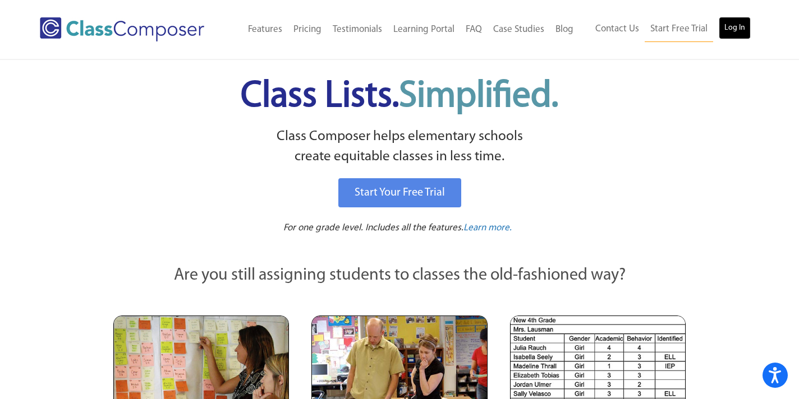
click at [733, 31] on link "Log In" at bounding box center [735, 28] width 32 height 22
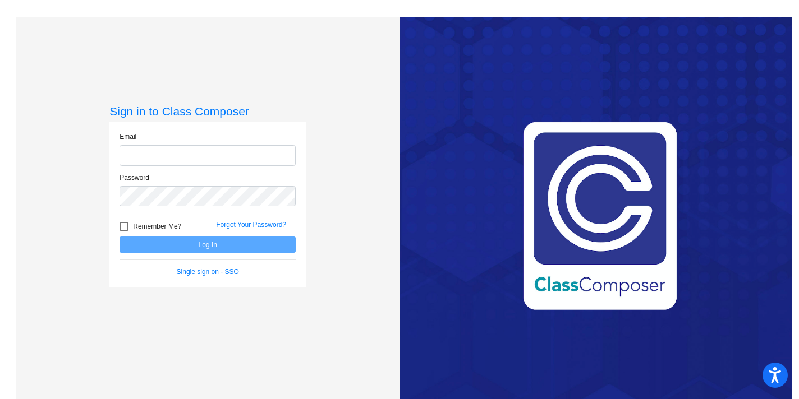
type input "[PERSON_NAME][EMAIL_ADDRESS][PERSON_NAME][DOMAIN_NAME]"
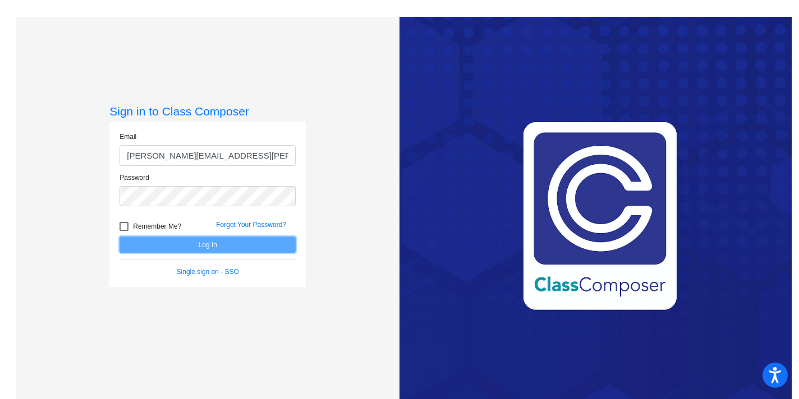
click at [261, 247] on button "Log In" at bounding box center [207, 245] width 176 height 16
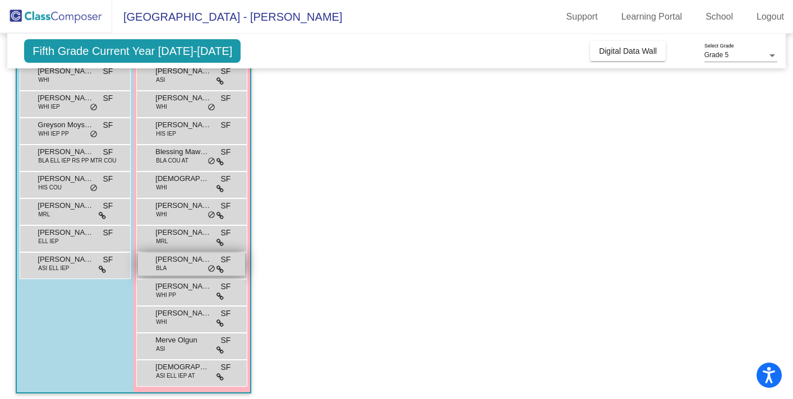
scroll to position [175, 0]
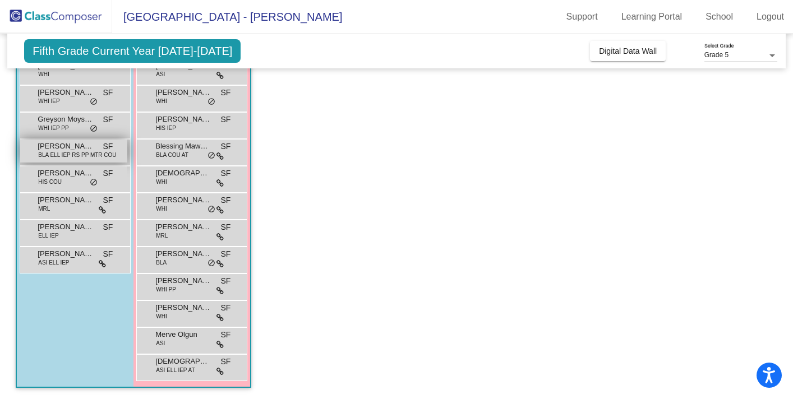
click at [75, 154] on span "BLA ELL IEP RS PP MTR COU" at bounding box center [77, 155] width 78 height 8
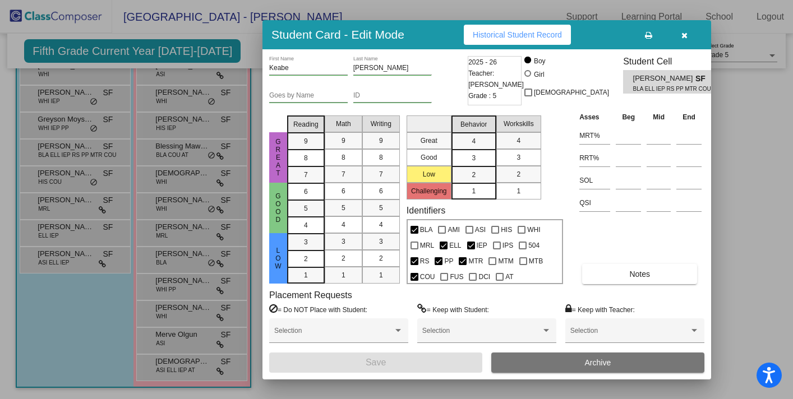
click at [685, 35] on icon "button" at bounding box center [684, 35] width 6 height 8
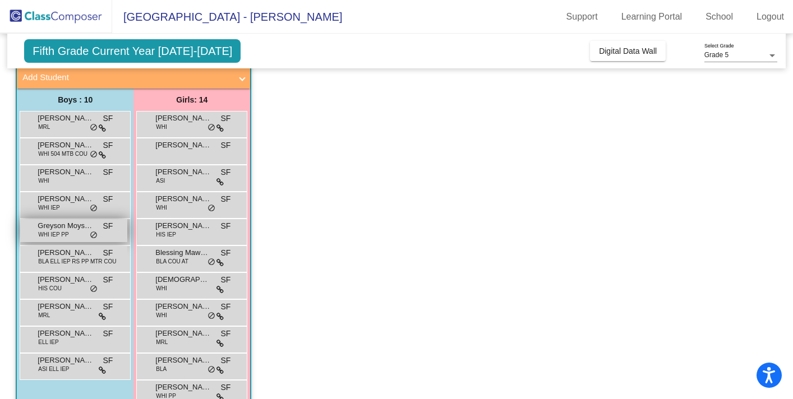
scroll to position [66, 0]
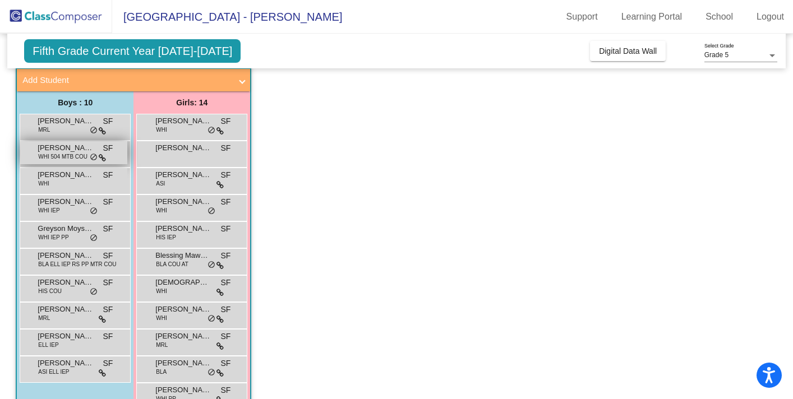
click at [58, 160] on span "WHI 504 MTB COU" at bounding box center [62, 157] width 49 height 8
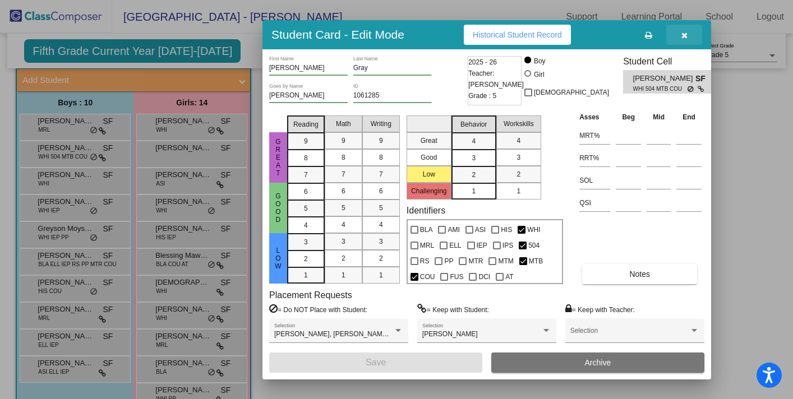
click at [683, 35] on icon "button" at bounding box center [684, 35] width 6 height 8
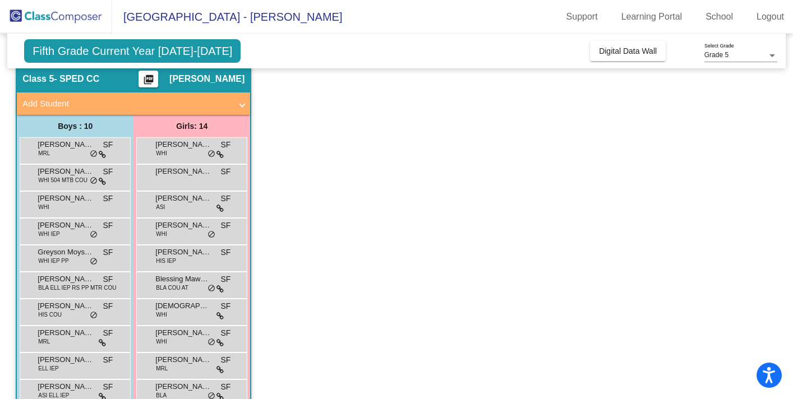
scroll to position [43, 0]
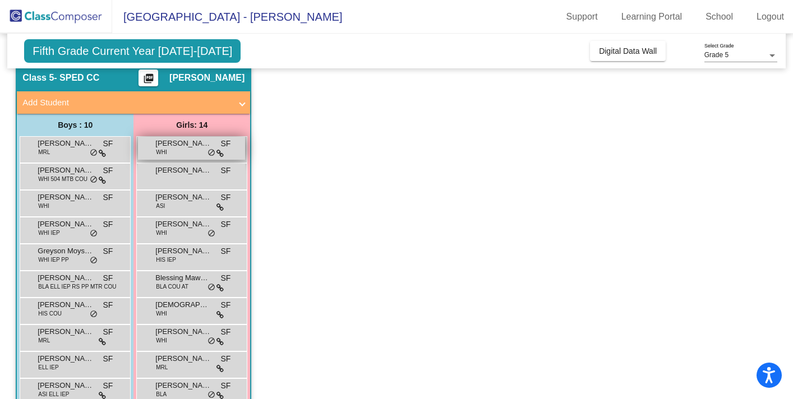
click at [213, 152] on span "do_not_disturb_alt" at bounding box center [212, 153] width 8 height 9
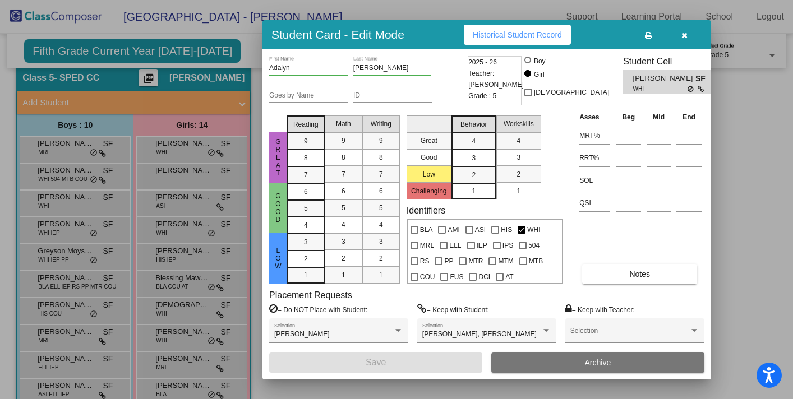
scroll to position [0, 0]
click at [690, 36] on button "button" at bounding box center [684, 35] width 36 height 20
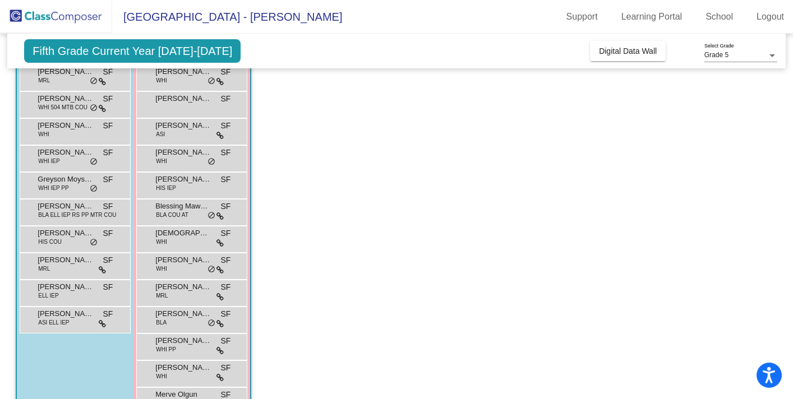
scroll to position [119, 0]
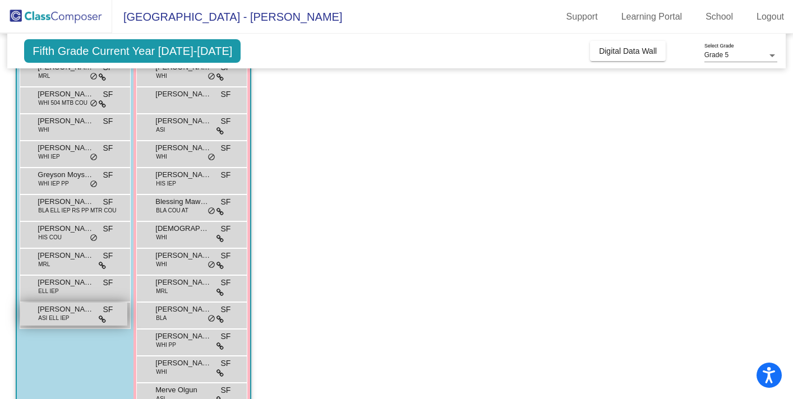
click at [70, 317] on div "Ronith Ganne ASI ELL IEP SF lock do_not_disturb_alt" at bounding box center [73, 314] width 107 height 23
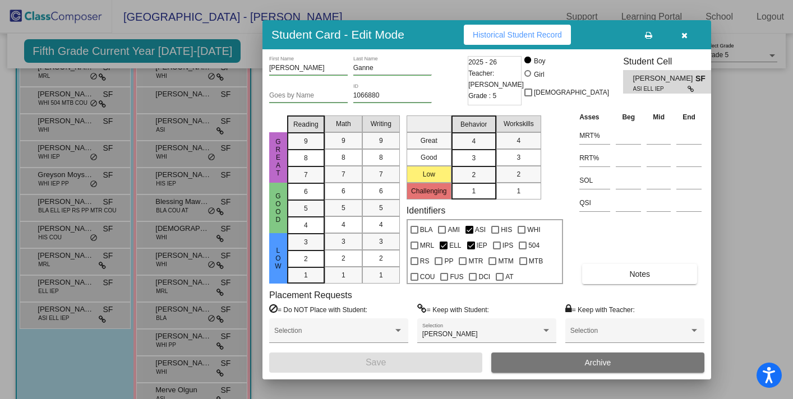
click at [687, 36] on icon "button" at bounding box center [684, 35] width 6 height 8
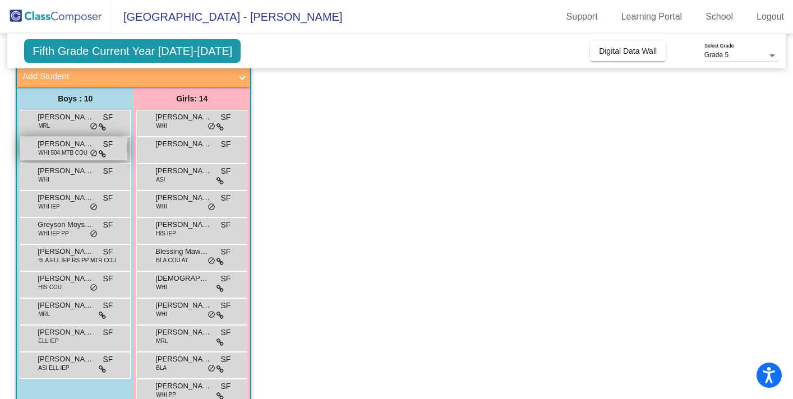
scroll to position [66, 0]
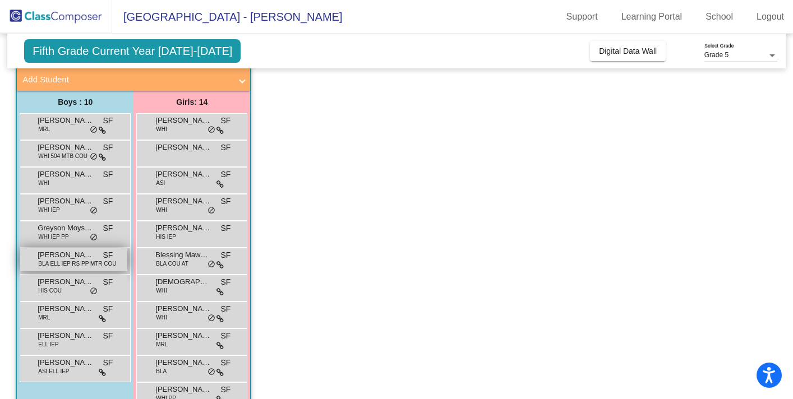
click at [91, 264] on span "BLA ELL IEP RS PP MTR COU" at bounding box center [77, 264] width 78 height 8
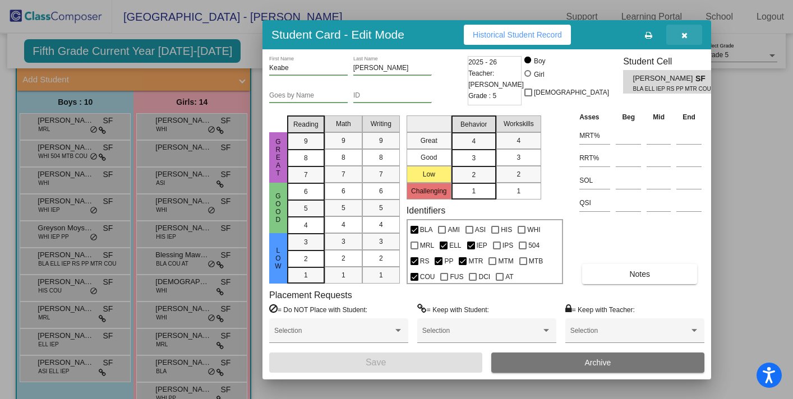
click at [685, 34] on icon "button" at bounding box center [684, 35] width 6 height 8
